Goal: Task Accomplishment & Management: Complete application form

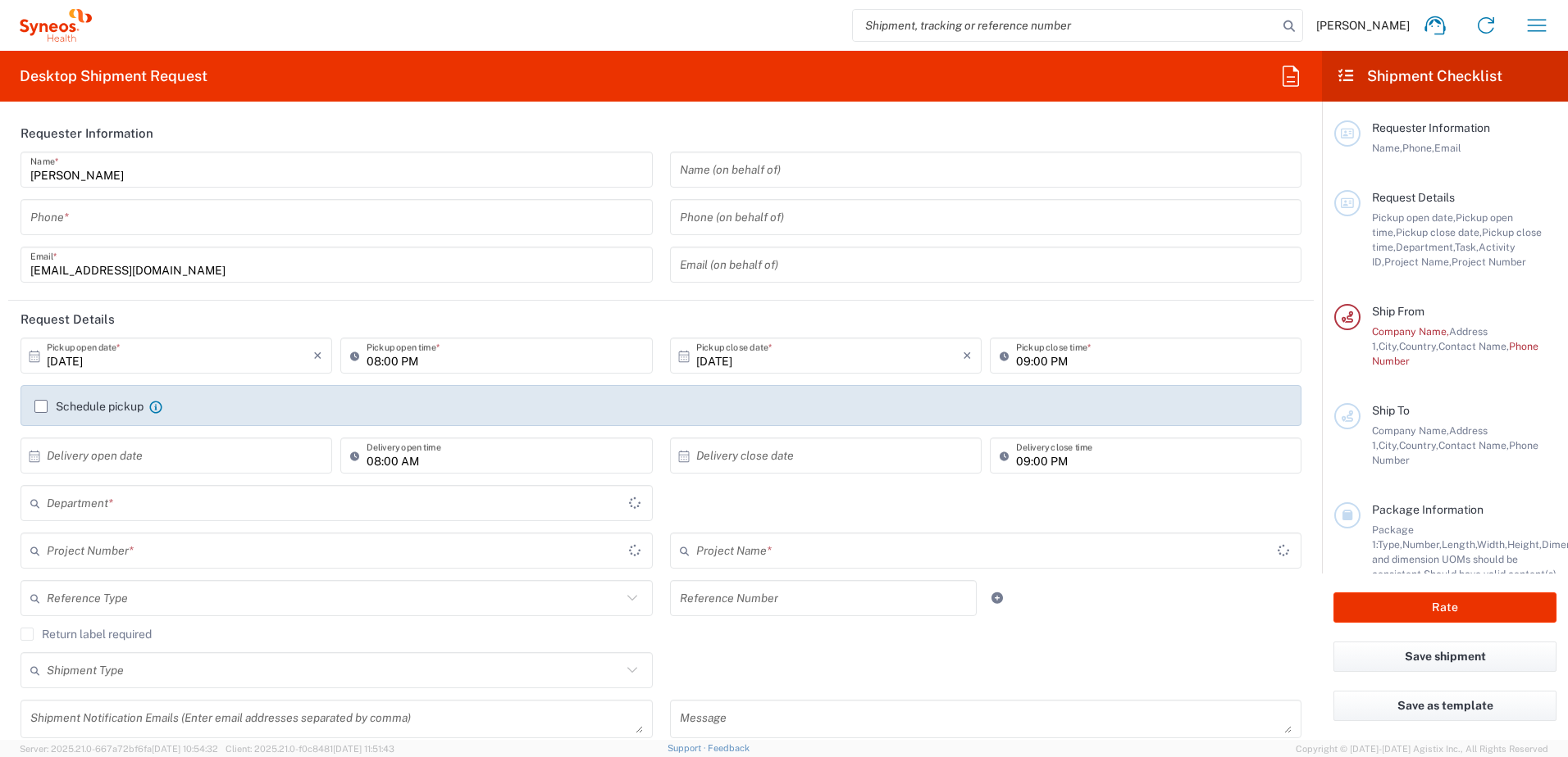
type input "[GEOGRAPHIC_DATA]"
type input "3238"
type input "[GEOGRAPHIC_DATA]"
type input "Syneos Health UK Limited"
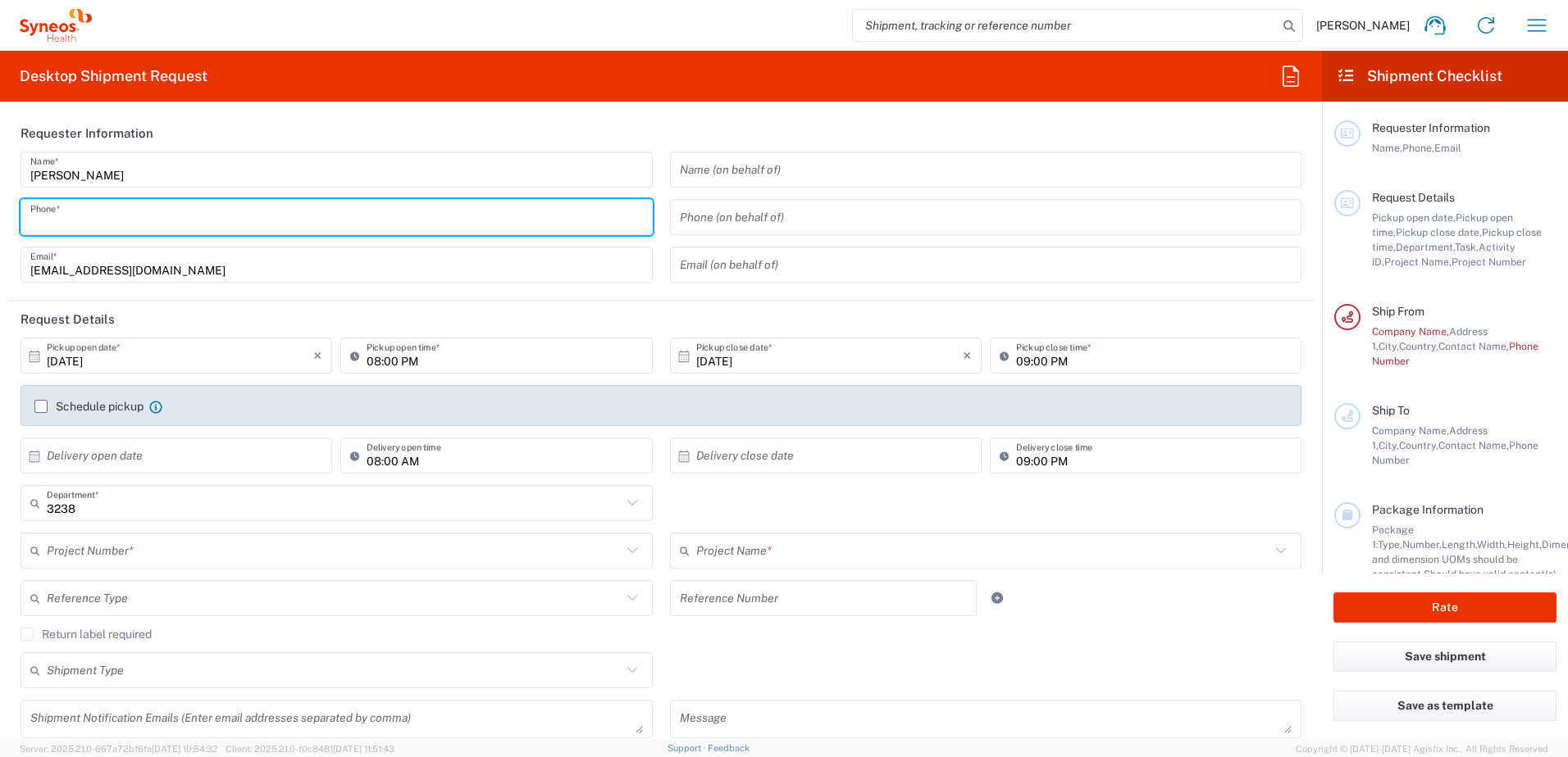
click at [79, 222] on input "tel" at bounding box center [336, 218] width 612 height 28
click at [46, 223] on input "07718581873" at bounding box center [336, 218] width 612 height 28
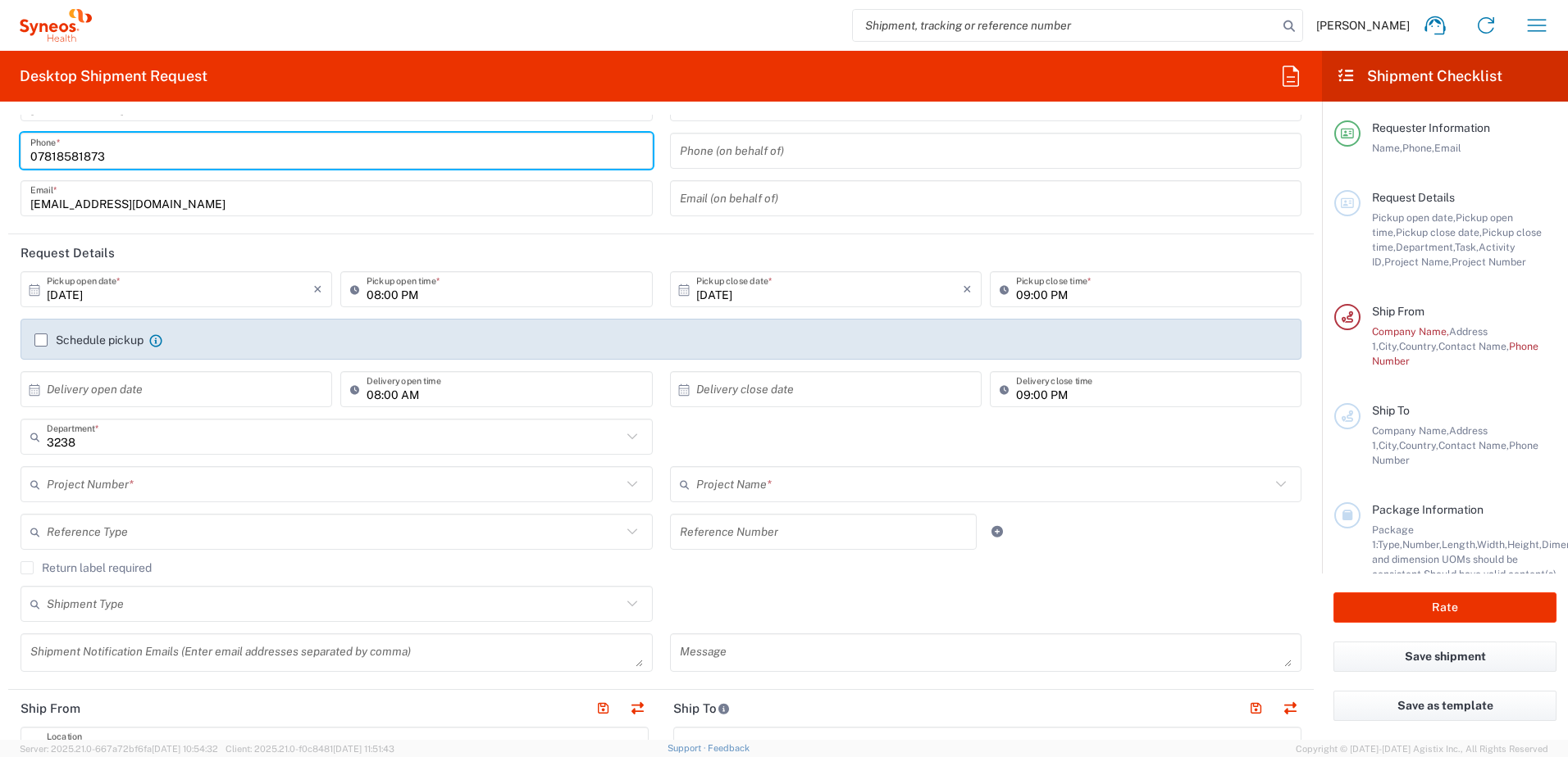
scroll to position [164, 0]
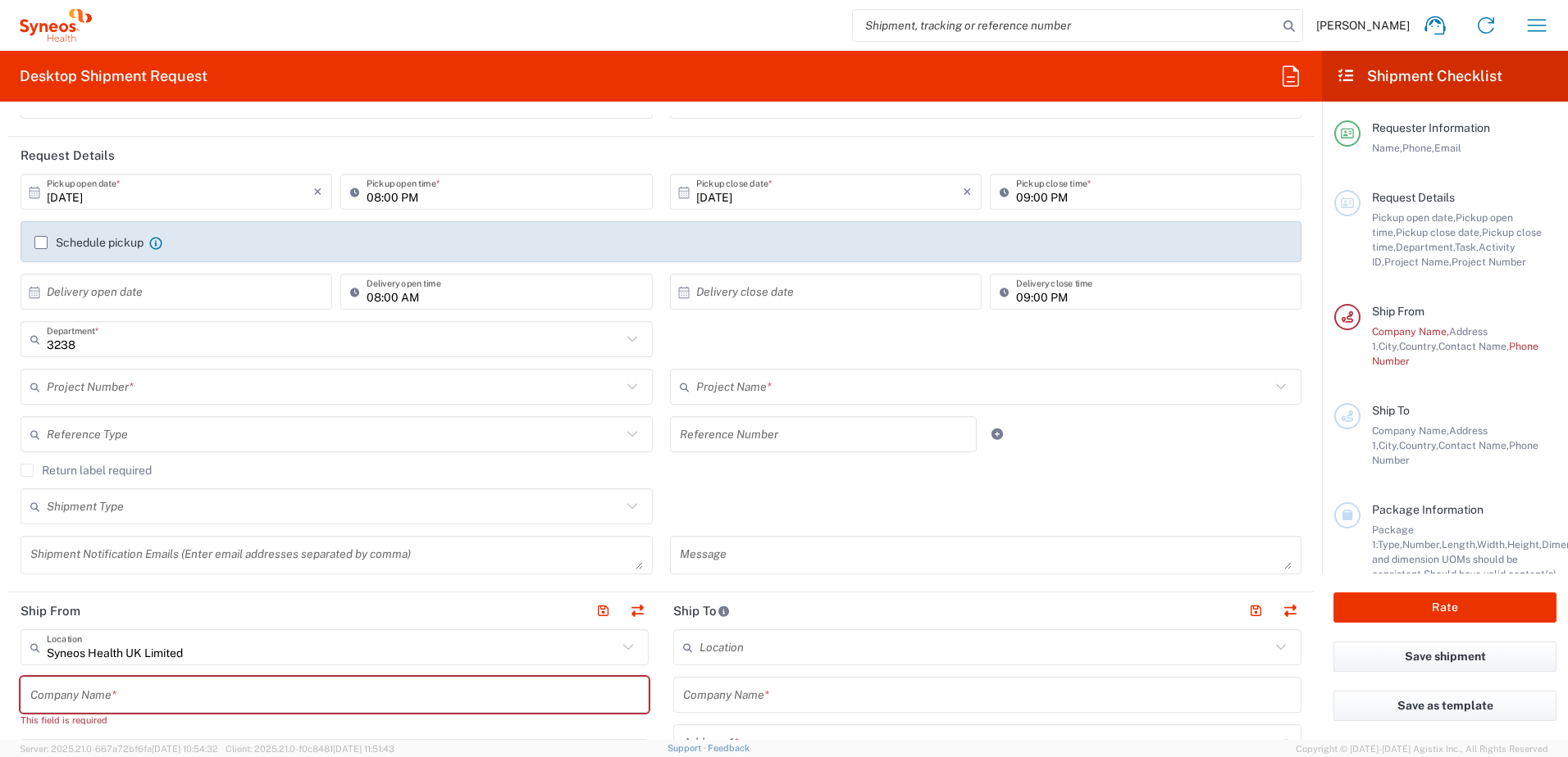
type input "07818581873"
click at [34, 196] on icon at bounding box center [34, 192] width 15 height 15
click at [151, 318] on span "14" at bounding box center [154, 319] width 24 height 23
type input "[DATE]"
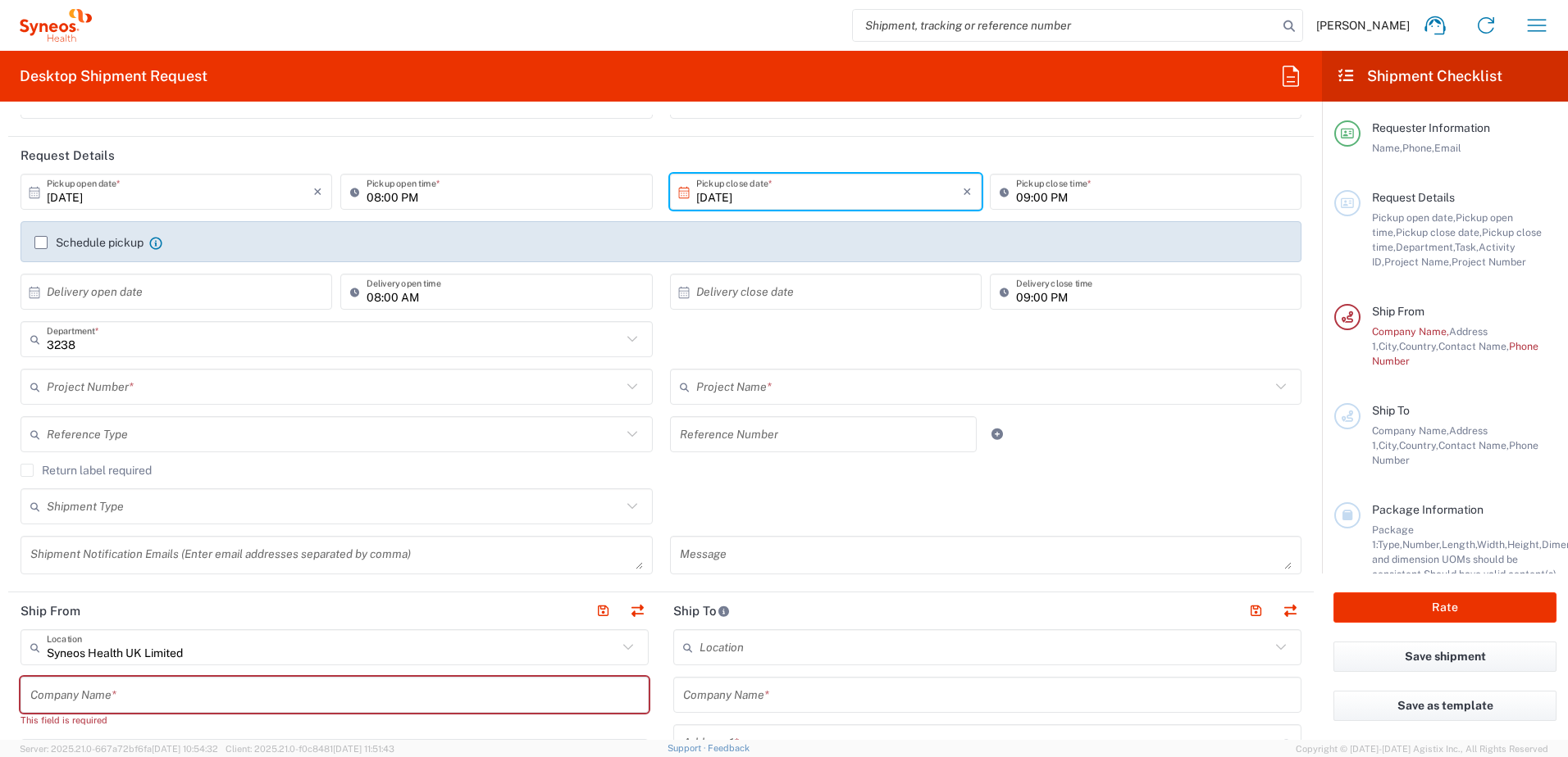
click at [676, 198] on icon at bounding box center [683, 192] width 15 height 15
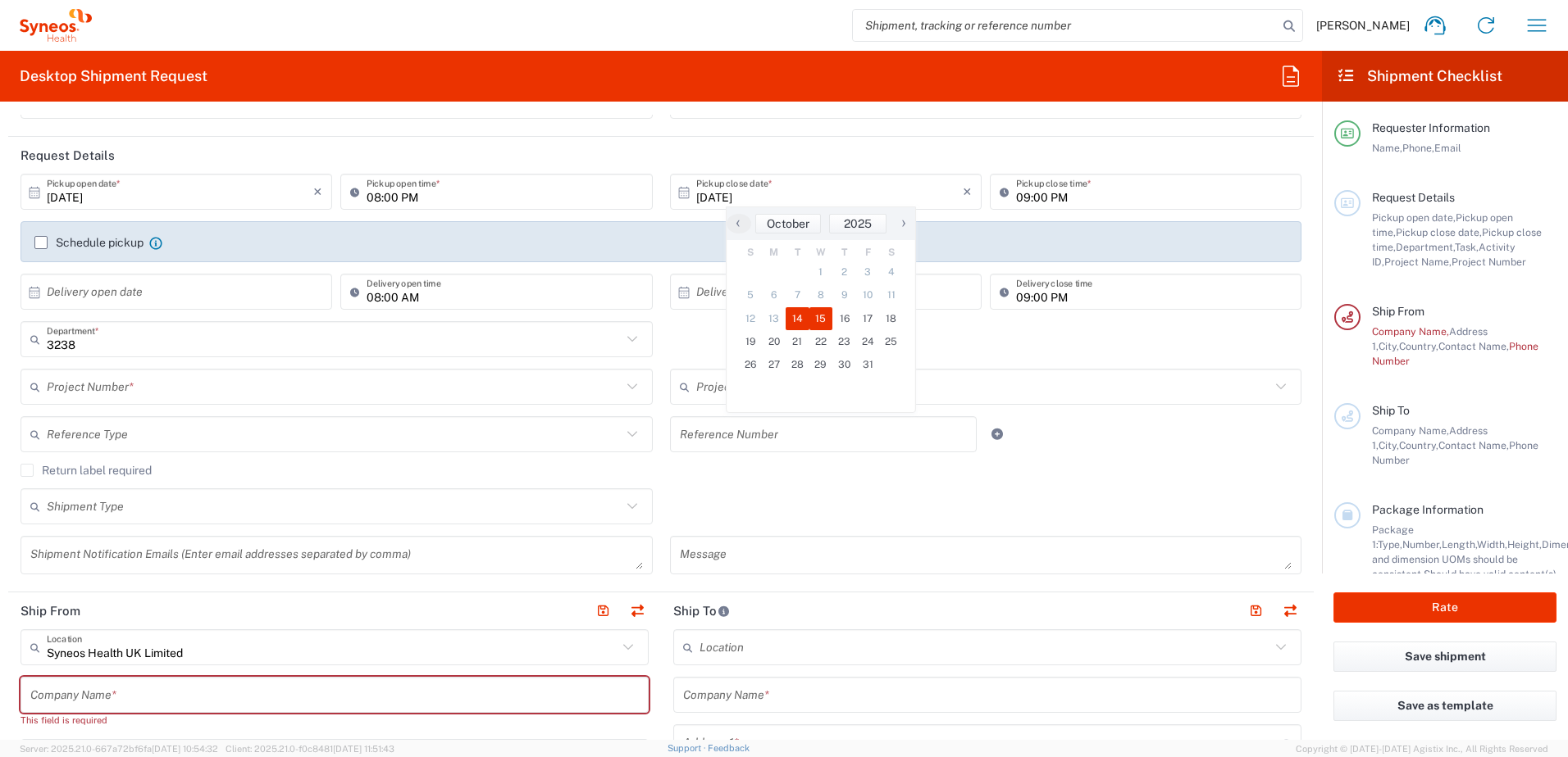
click at [820, 317] on span "15" at bounding box center [821, 319] width 24 height 23
type input "[DATE]"
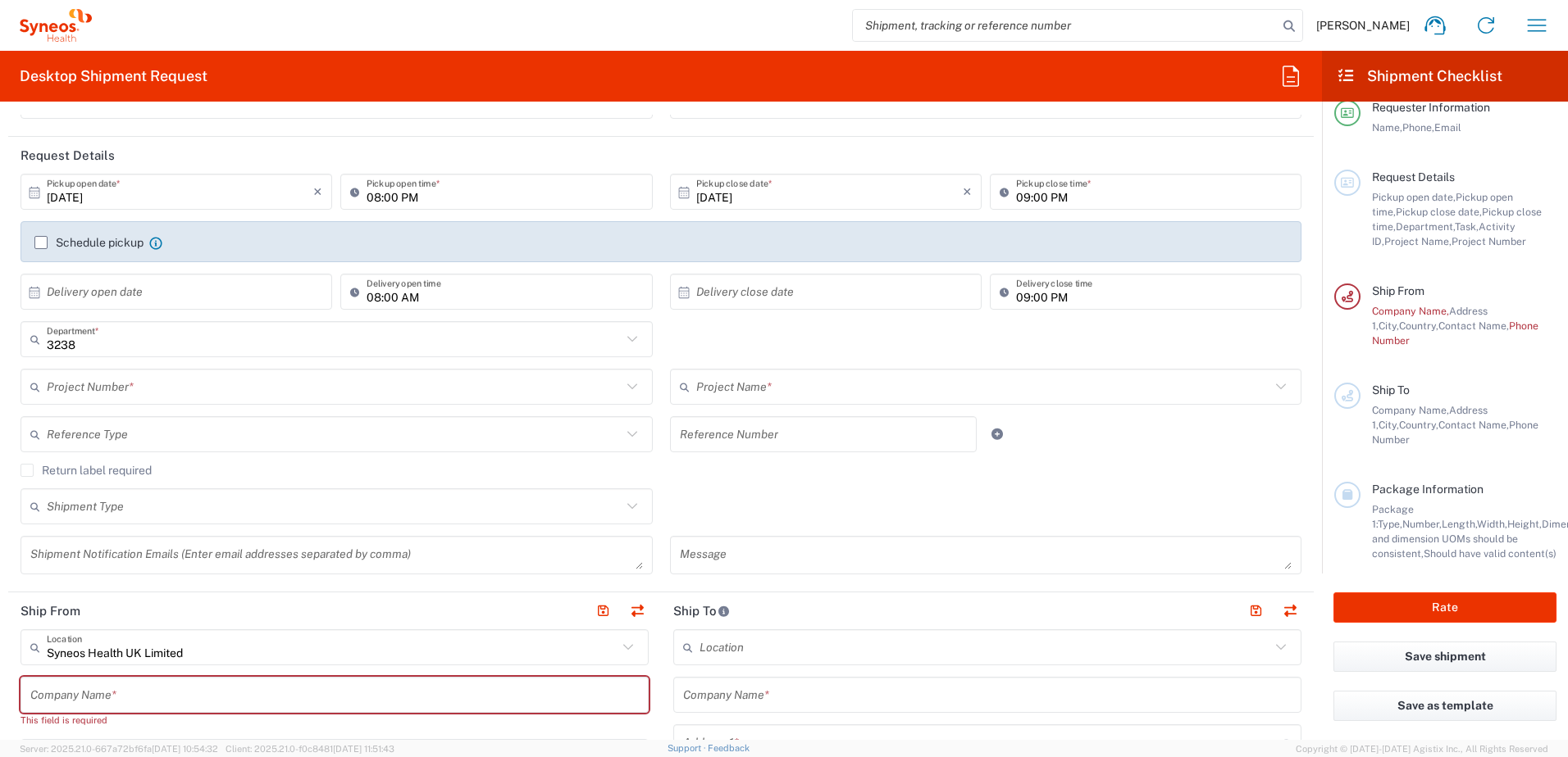
scroll to position [0, 0]
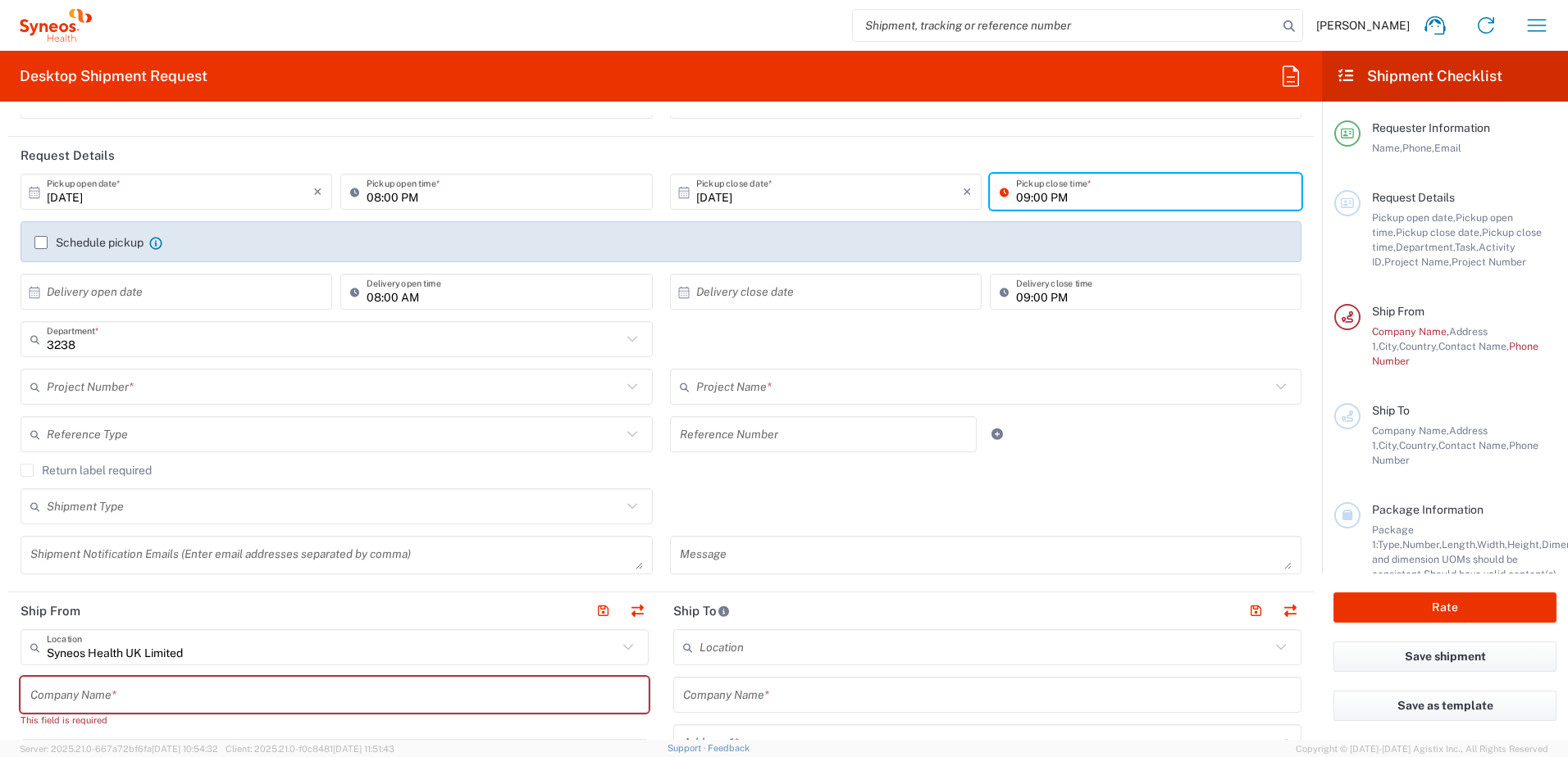
click at [1095, 196] on input "09:00 PM" at bounding box center [1154, 192] width 276 height 28
click at [1016, 199] on input "6:00 PM" at bounding box center [1154, 192] width 276 height 28
type input "06:00 PM"
click at [36, 197] on icon at bounding box center [34, 192] width 15 height 15
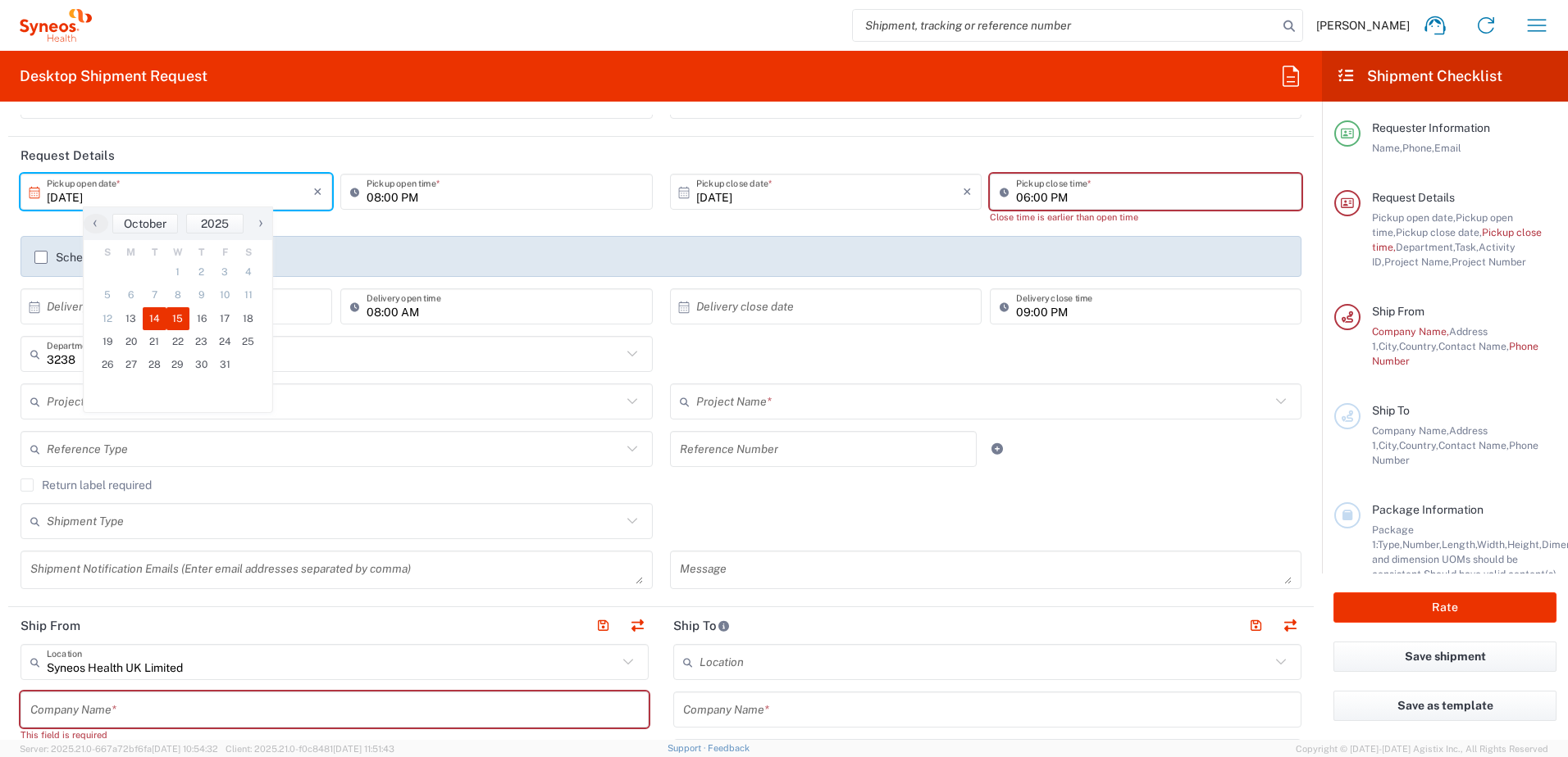
click at [153, 324] on span "14" at bounding box center [154, 319] width 24 height 23
type input "[DATE]"
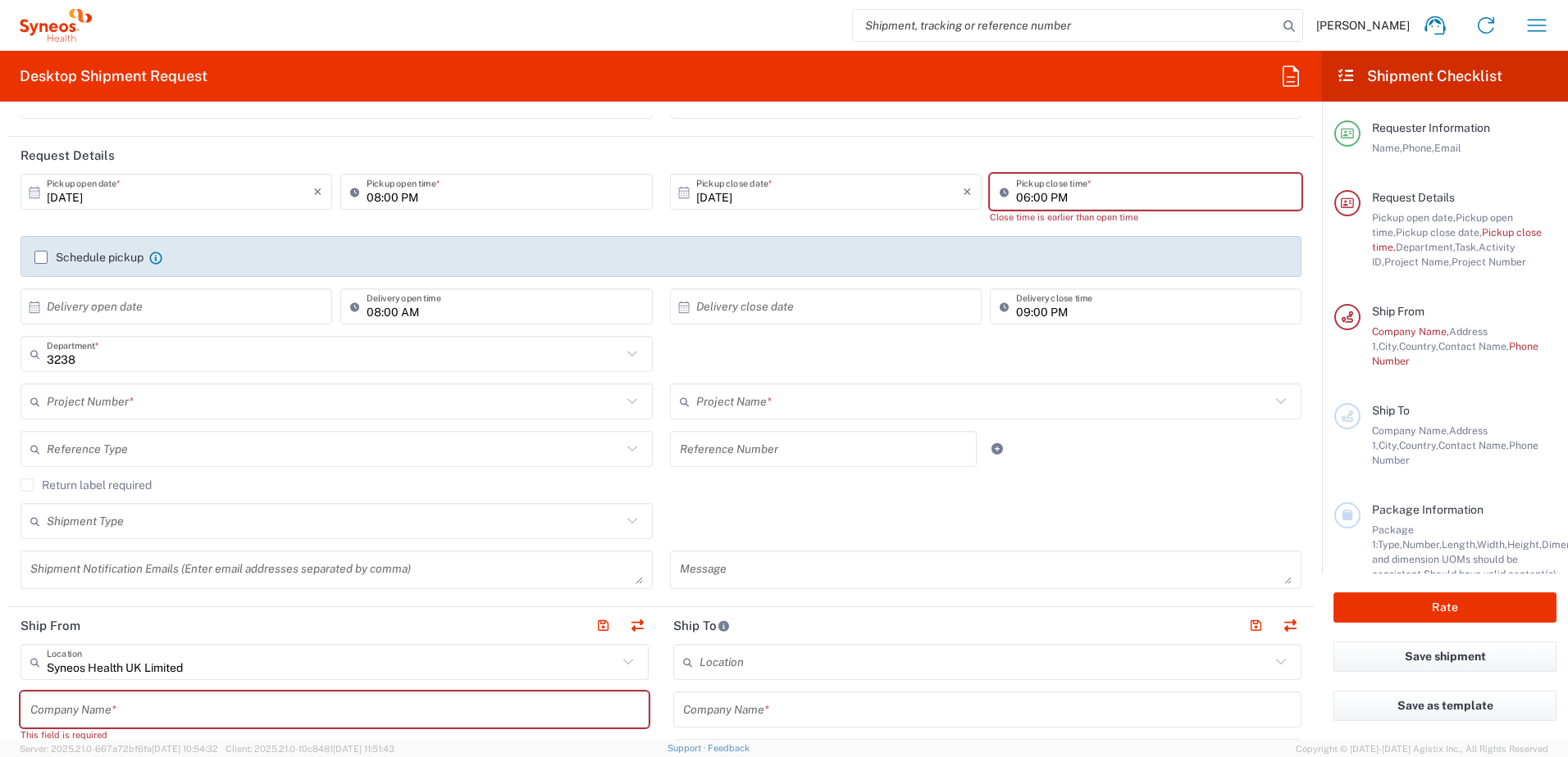
click at [1069, 185] on input "06:00 PM" at bounding box center [1154, 192] width 276 height 28
click at [397, 197] on input "08:00 PM" at bounding box center [505, 192] width 276 height 28
click at [403, 199] on input "08:00 PM" at bounding box center [505, 192] width 276 height 28
type input "08:00 AM"
click at [497, 208] on div "08:00 AM Pickup open time *" at bounding box center [496, 191] width 311 height 36
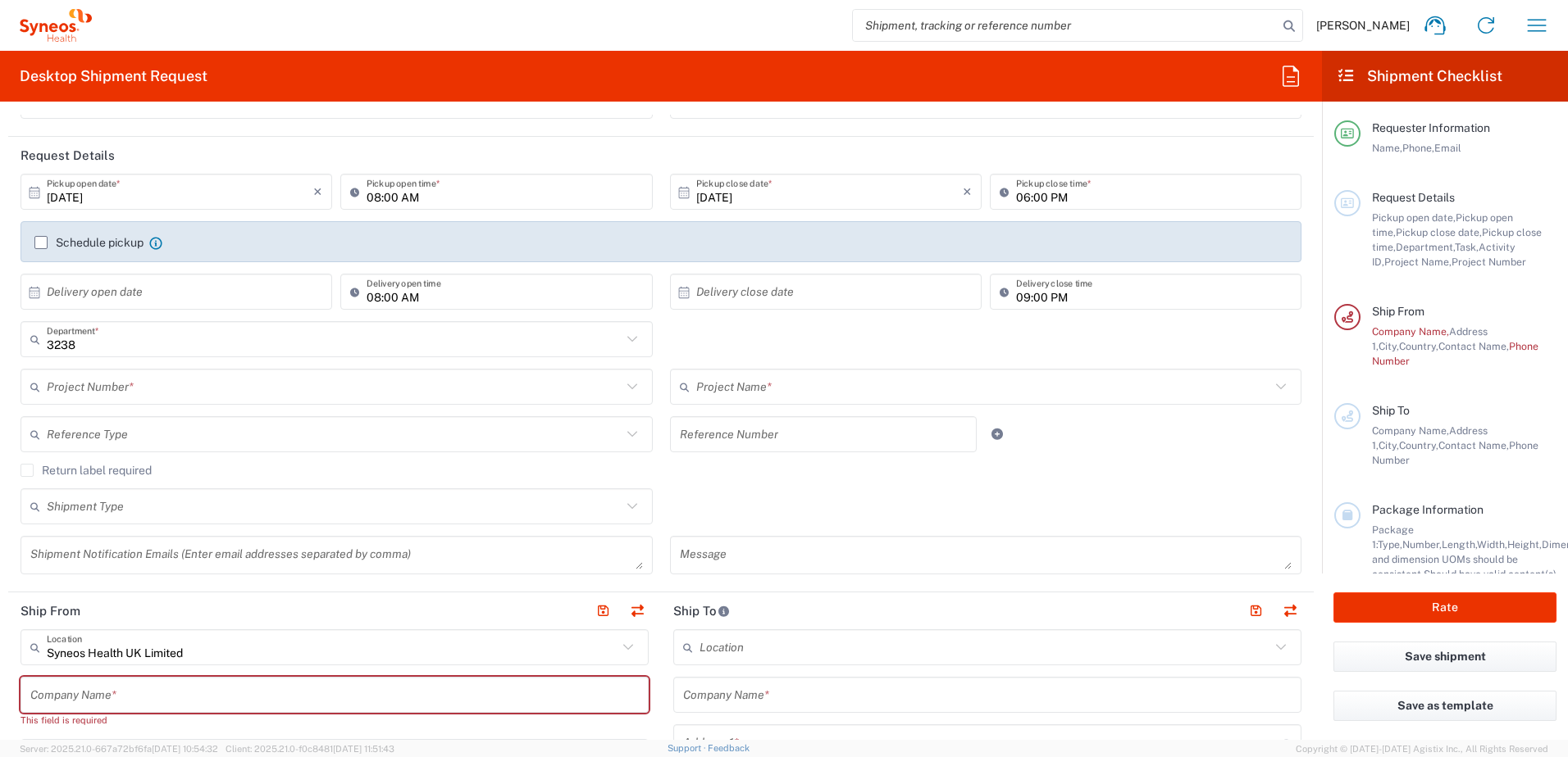
click at [352, 190] on icon at bounding box center [358, 191] width 16 height 26
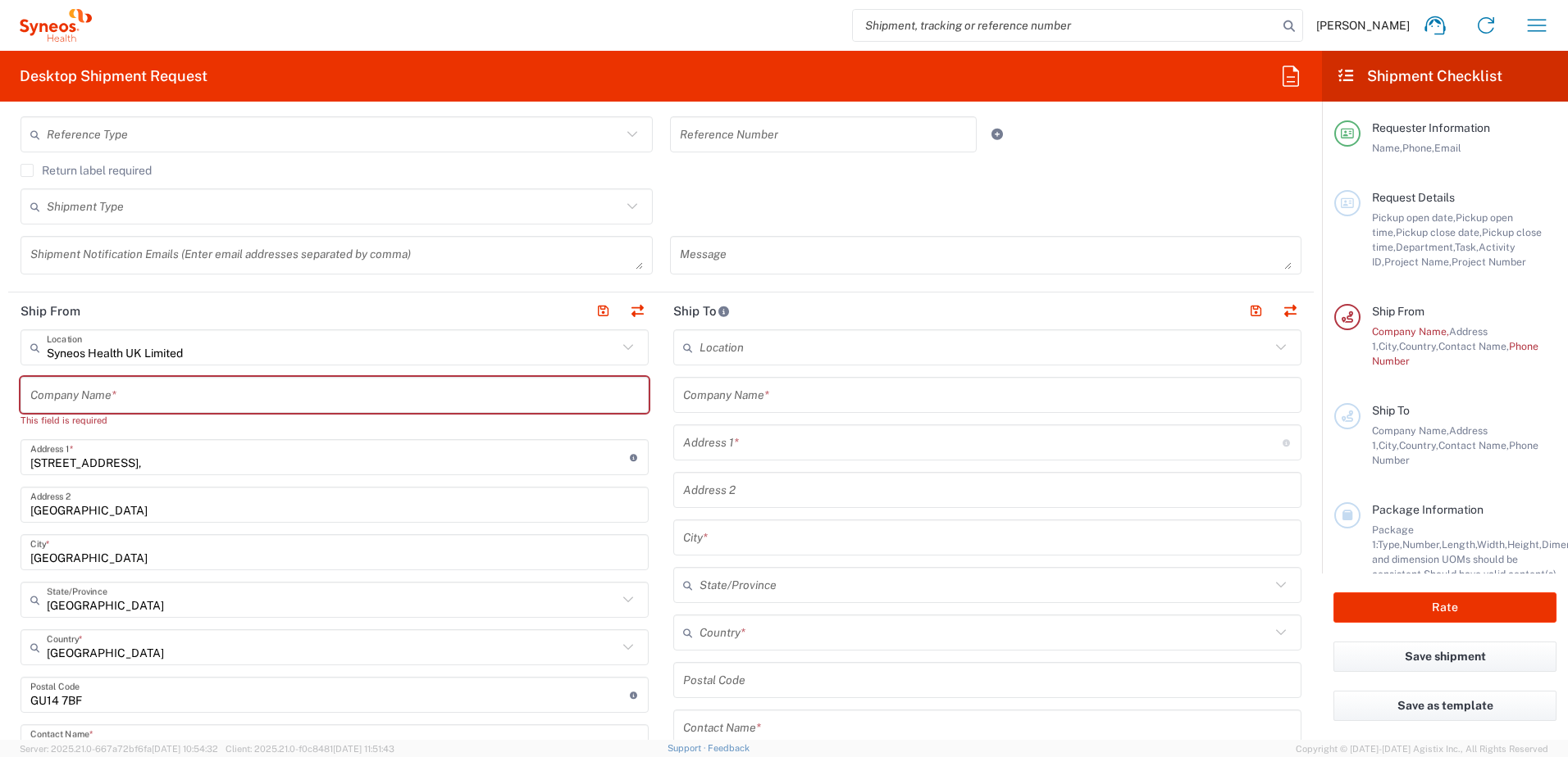
scroll to position [574, 0]
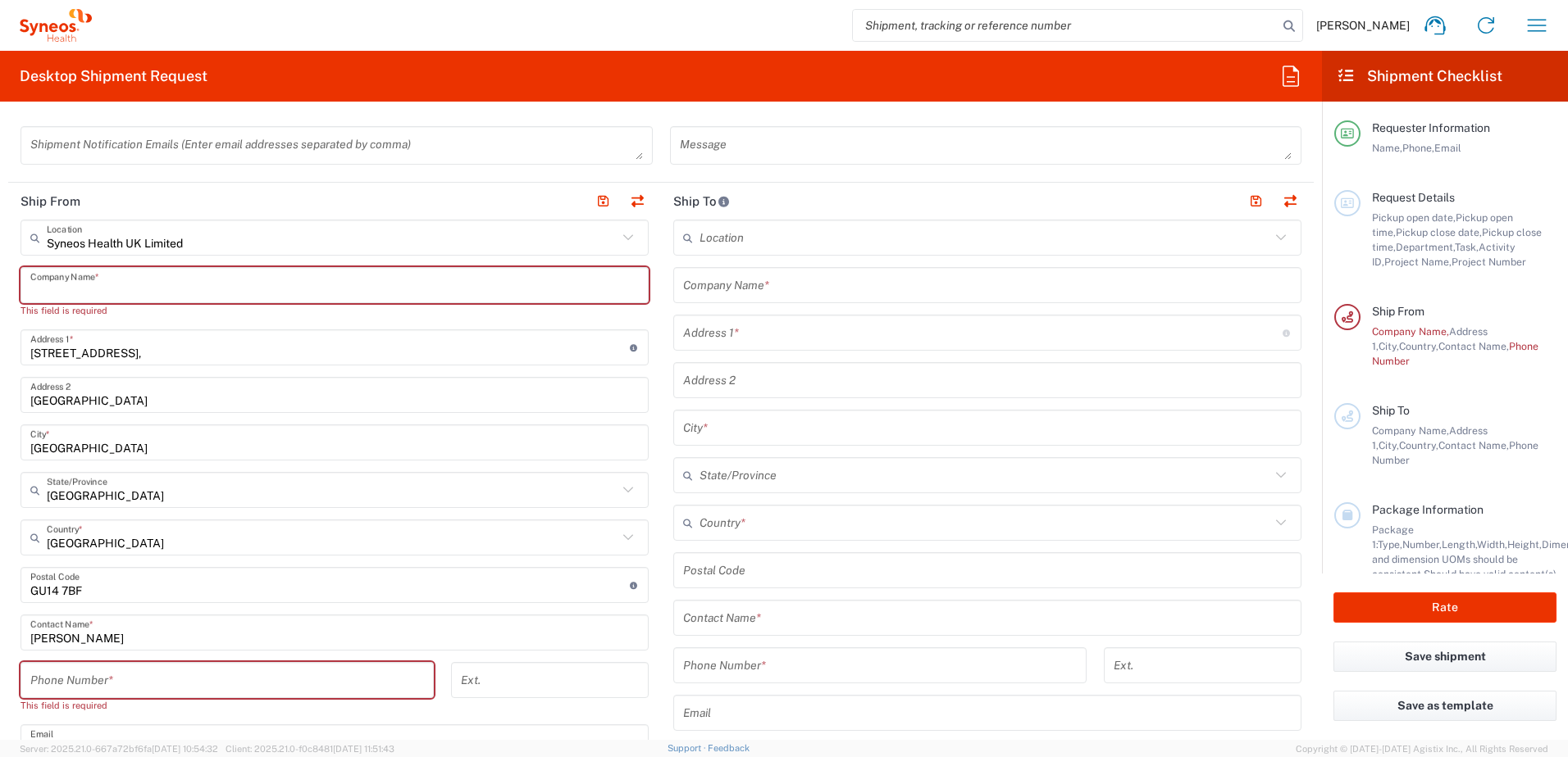
click at [109, 283] on input "text" at bounding box center [335, 286] width 609 height 28
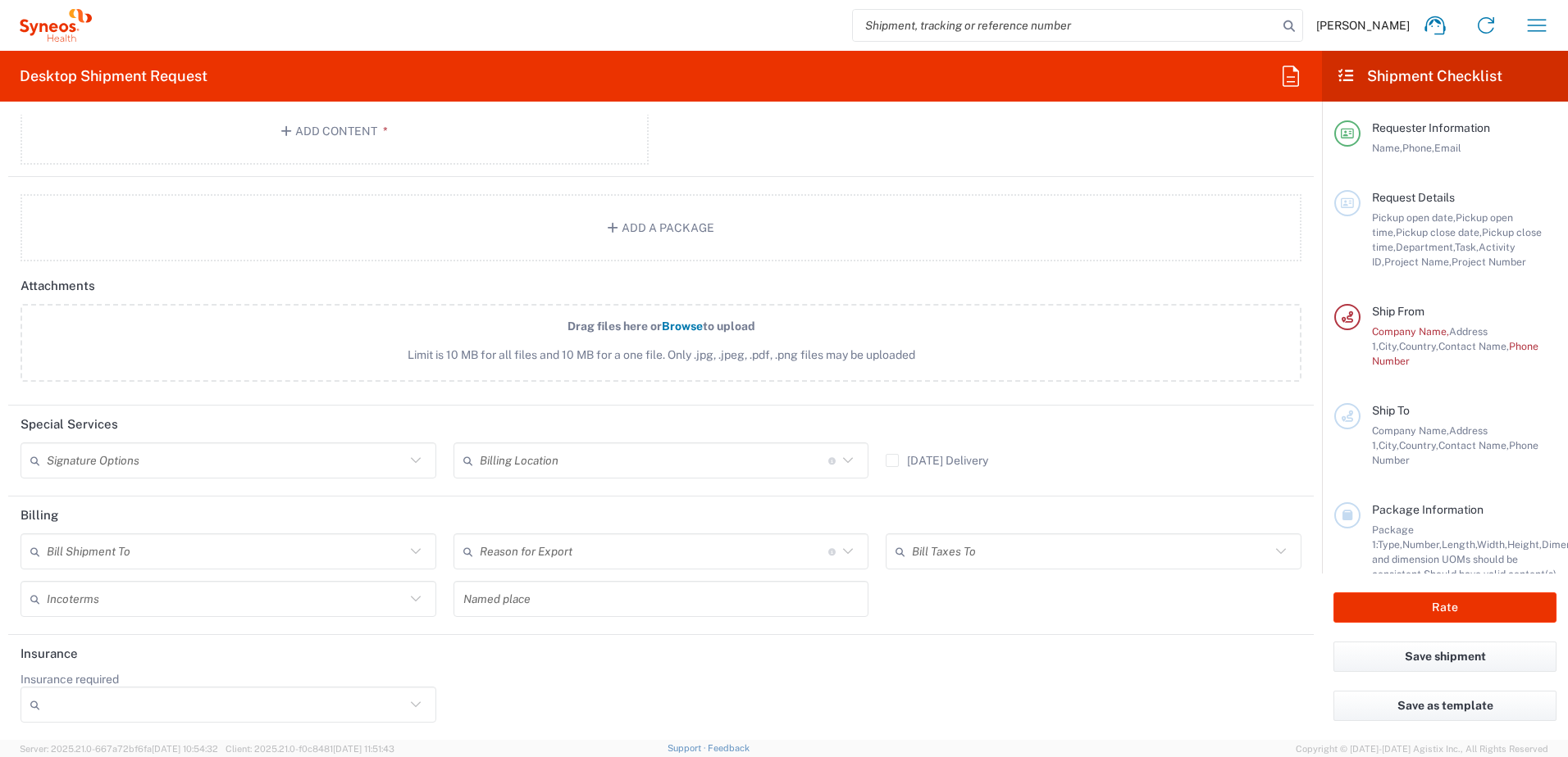
scroll to position [1885, 0]
